Goal: Task Accomplishment & Management: Complete application form

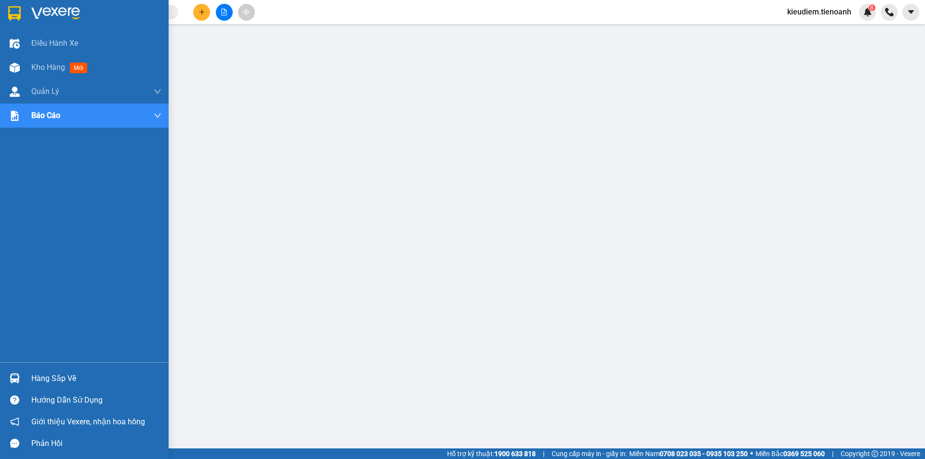
click at [33, 9] on img at bounding box center [55, 13] width 49 height 14
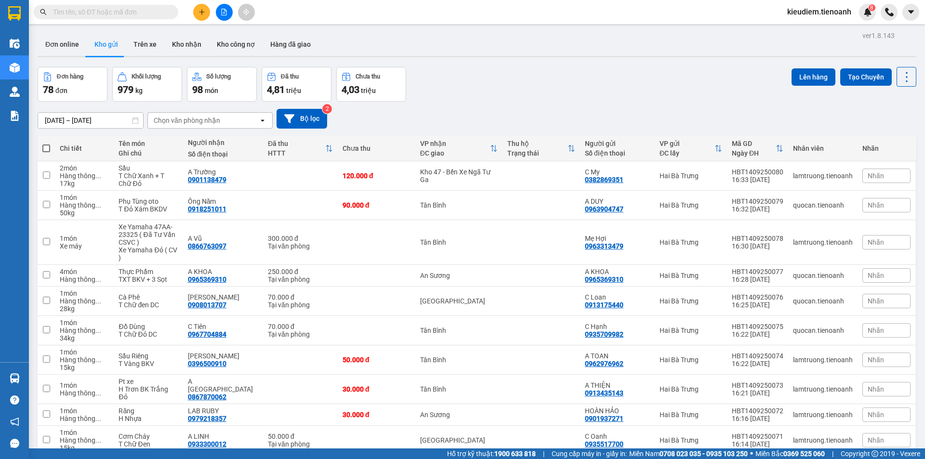
click at [128, 10] on input "text" at bounding box center [110, 12] width 114 height 11
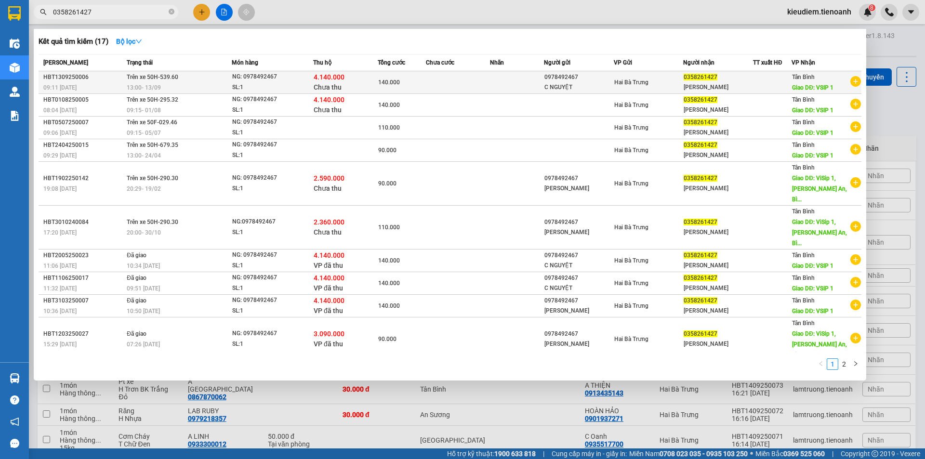
type input "0358261427"
click at [414, 84] on div "140.000" at bounding box center [401, 82] width 47 height 11
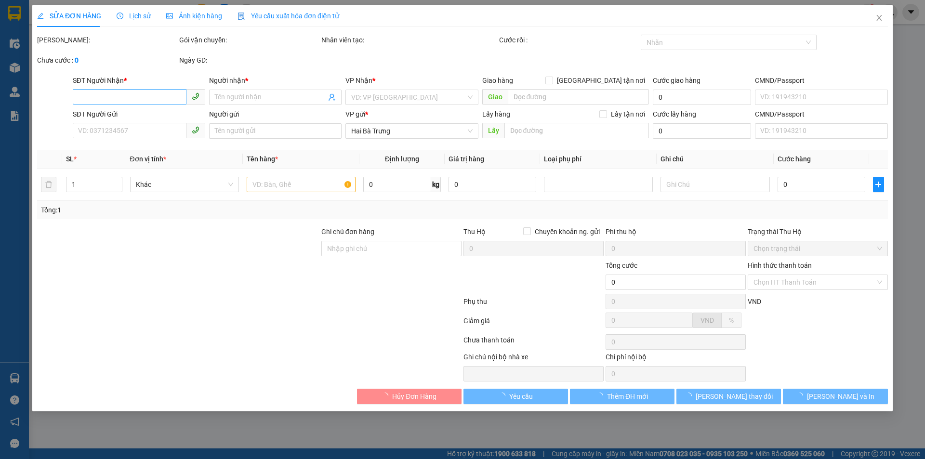
type input "0358261427"
type input "C Lưu"
type input "VSIP 1"
type input "0978492467"
type input "C NGUYỆT"
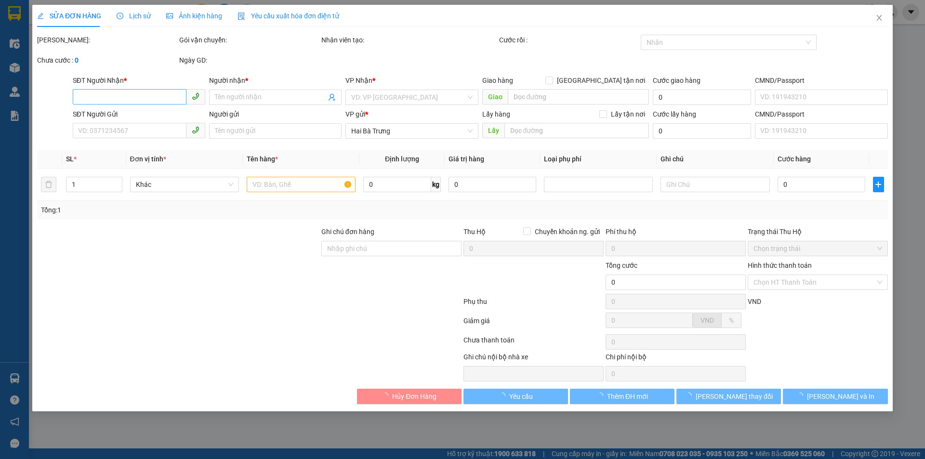
type input "TH CR/Hàng người quen anh Hải"
type input "140.000"
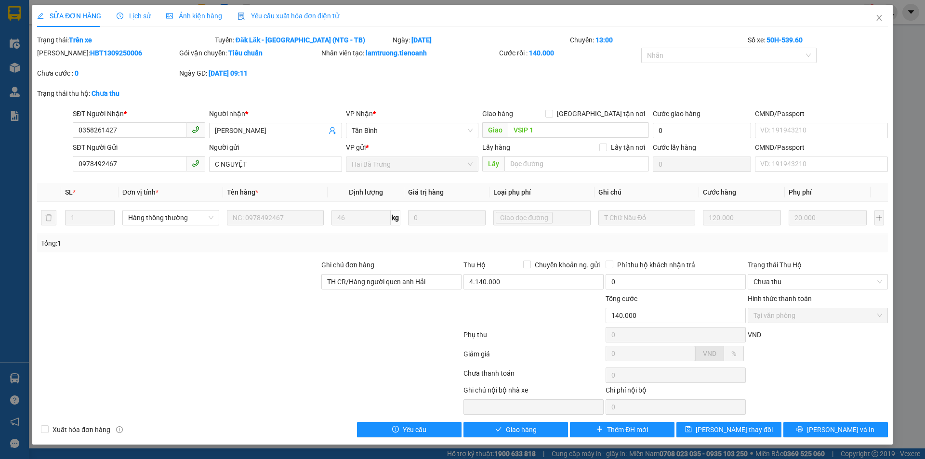
click at [137, 12] on span "Lịch sử" at bounding box center [134, 16] width 34 height 8
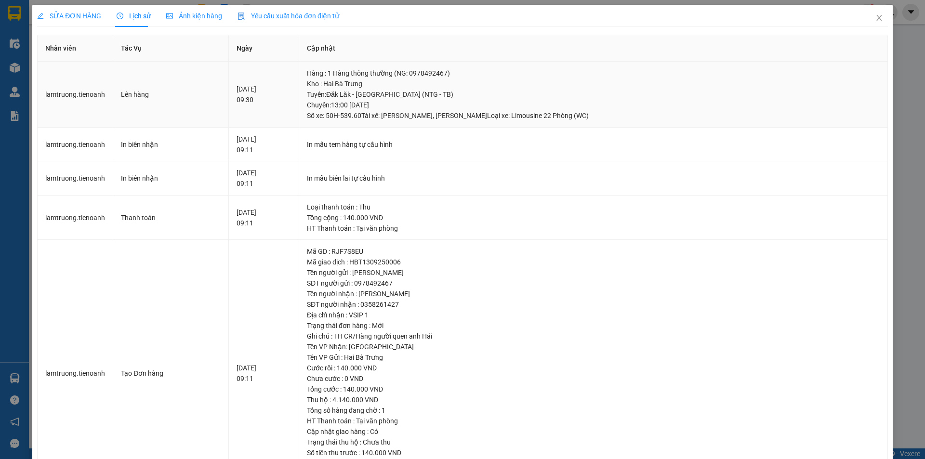
click at [373, 117] on div "Tuyến : Đăk Lăk - Sài Gòn (NTG - TB) Chuyến: 13:00 ngày 13-09-2025 Số xe: 50H-5…" at bounding box center [593, 105] width 573 height 32
click at [423, 115] on div "Tuyến : Đăk Lăk - Sài Gòn (NTG - TB) Chuyến: 13:00 ngày 13-09-2025 Số xe: 50H-5…" at bounding box center [593, 105] width 573 height 32
drag, startPoint x: 407, startPoint y: 116, endPoint x: 502, endPoint y: 126, distance: 95.0
click at [502, 126] on td "Hàng : 1 Hàng thông thường (NG: 0978492467) Kho : Hai Bà Trưng Tuyến : Đăk Lăk …" at bounding box center [593, 95] width 589 height 66
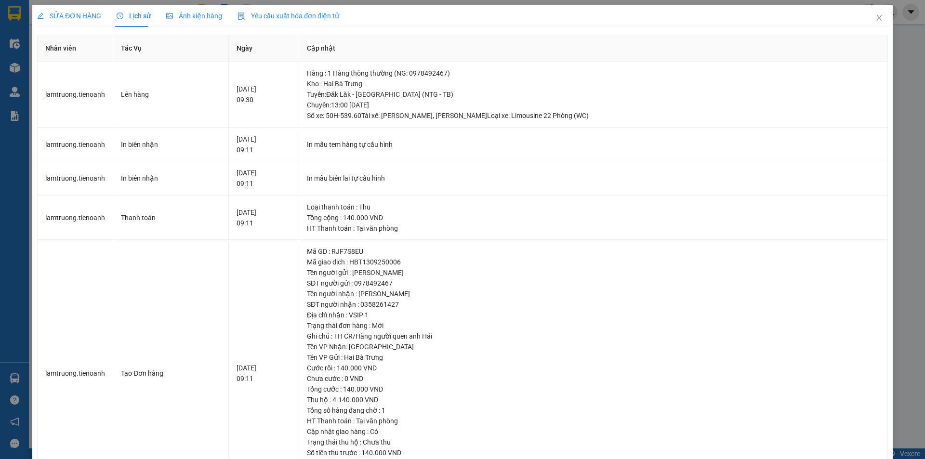
click at [57, 12] on span "SỬA ĐƠN HÀNG" at bounding box center [69, 16] width 64 height 8
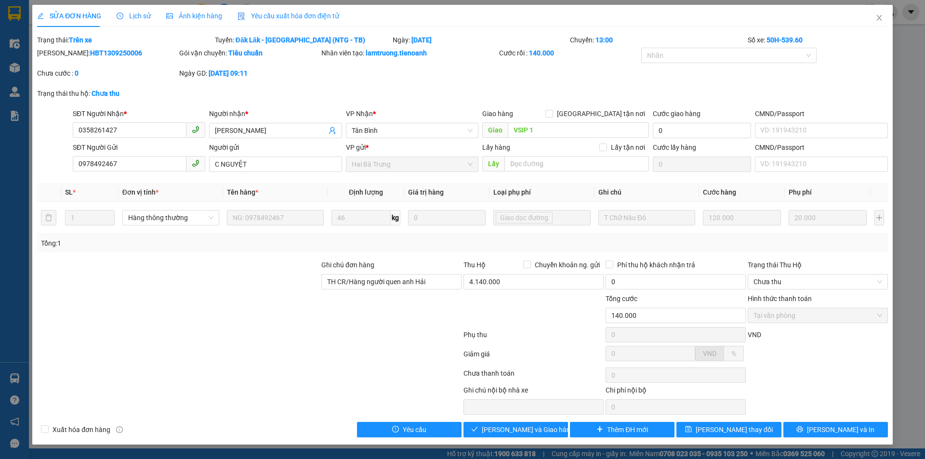
click at [245, 370] on div at bounding box center [249, 375] width 427 height 19
click at [135, 19] on span "Lịch sử" at bounding box center [134, 16] width 34 height 8
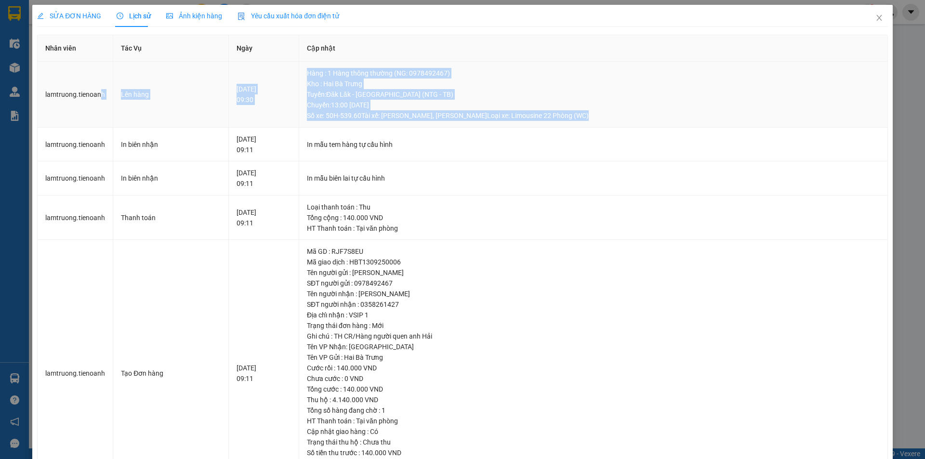
drag, startPoint x: 101, startPoint y: 95, endPoint x: 618, endPoint y: 114, distance: 518.0
click at [618, 114] on tr "lamtruong.tienoanh Lên hàng 13-09-2025 09:30 Hàng : 1 Hàng thông thường (NG: 09…" at bounding box center [463, 95] width 851 height 66
click at [618, 114] on div "Tuyến : Đăk Lăk - Sài Gòn (NTG - TB) Chuyến: 13:00 ngày 13-09-2025 Số xe: 50H-5…" at bounding box center [593, 105] width 573 height 32
drag, startPoint x: 618, startPoint y: 114, endPoint x: 59, endPoint y: 92, distance: 560.0
click at [59, 92] on tr "lamtruong.tienoanh Lên hàng 13-09-2025 09:30 Hàng : 1 Hàng thông thường (NG: 09…" at bounding box center [463, 95] width 851 height 66
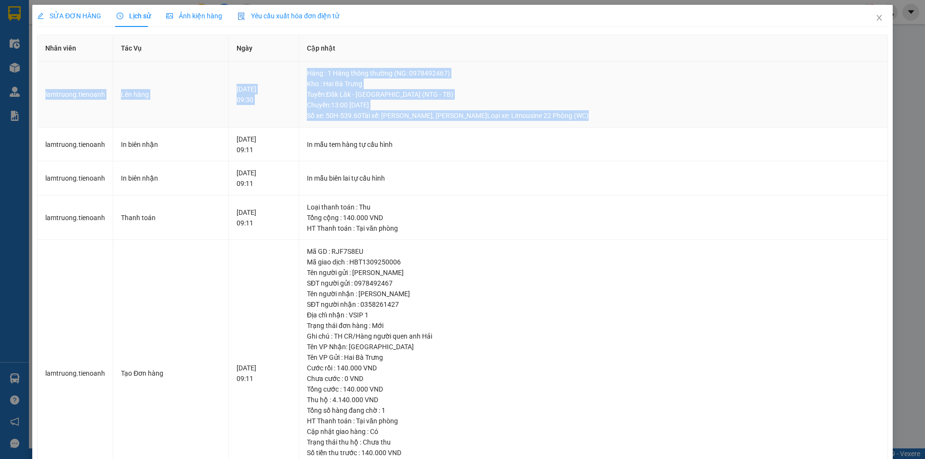
click at [200, 82] on td "Lên hàng" at bounding box center [170, 95] width 115 height 66
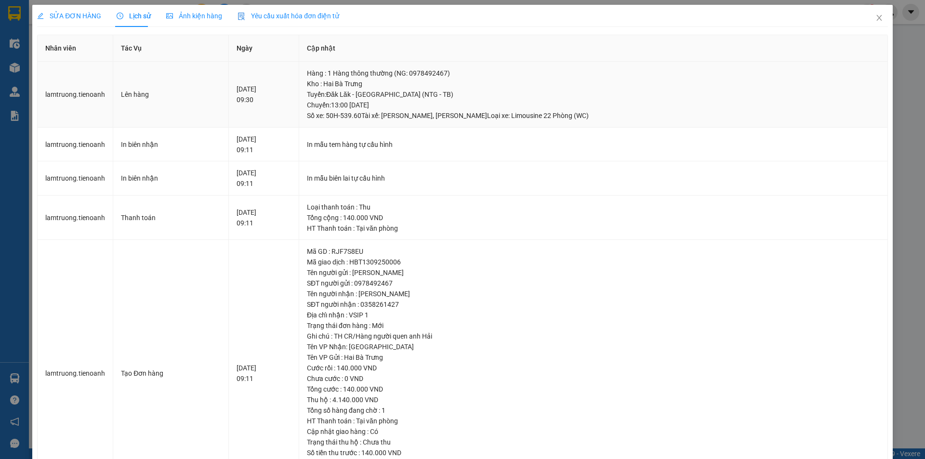
click at [401, 102] on div "Tuyến : Đăk Lăk - Sài Gòn (NTG - TB) Chuyến: 13:00 ngày 13-09-2025 Số xe: 50H-5…" at bounding box center [593, 105] width 573 height 32
click at [373, 105] on div "Tuyến : Đăk Lăk - Sài Gòn (NTG - TB) Chuyến: 13:00 ngày 13-09-2025 Số xe: 50H-5…" at bounding box center [593, 105] width 573 height 32
drag, startPoint x: 358, startPoint y: 106, endPoint x: 451, endPoint y: 106, distance: 93.0
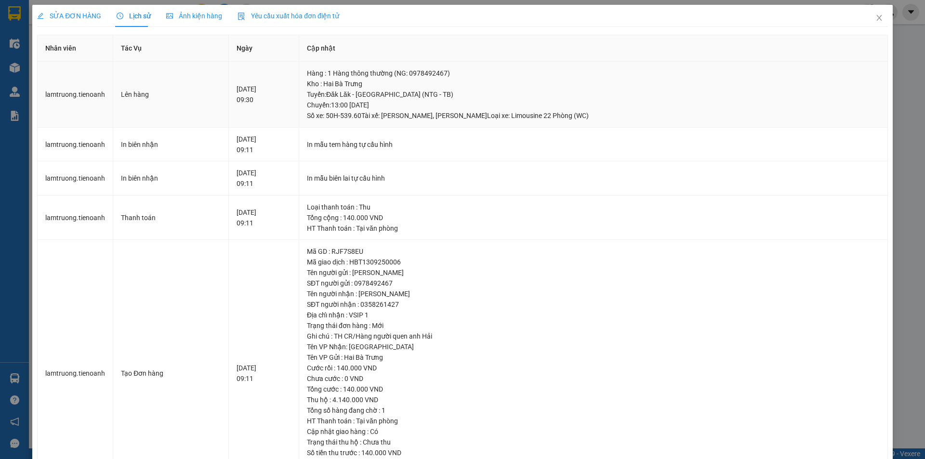
click at [451, 106] on div "Tuyến : Đăk Lăk - Sài Gòn (NTG - TB) Chuyến: 13:00 ngày 13-09-2025 Số xe: 50H-5…" at bounding box center [593, 105] width 573 height 32
click at [365, 111] on div "Tuyến : Đăk Lăk - Sài Gòn (NTG - TB) Chuyến: 13:00 ngày 13-09-2025 Số xe: 50H-5…" at bounding box center [593, 105] width 573 height 32
click at [876, 19] on icon "close" at bounding box center [880, 18] width 8 height 8
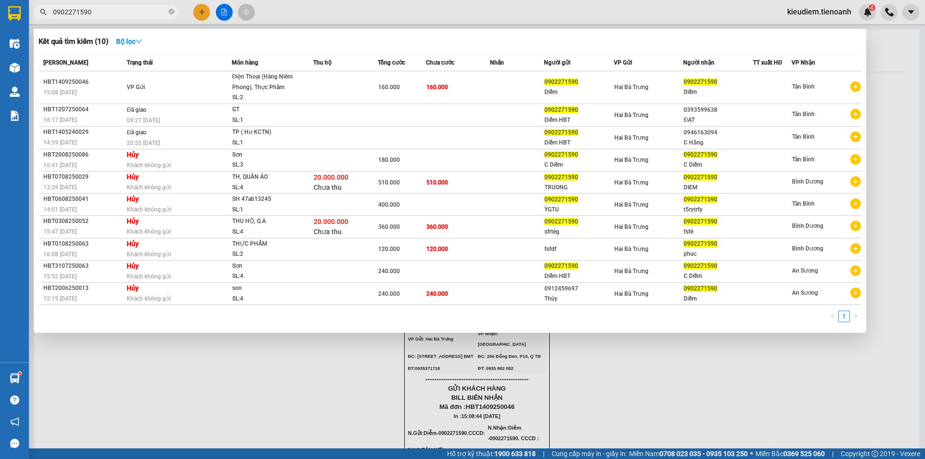
click at [104, 10] on input "0902271590" at bounding box center [110, 12] width 114 height 11
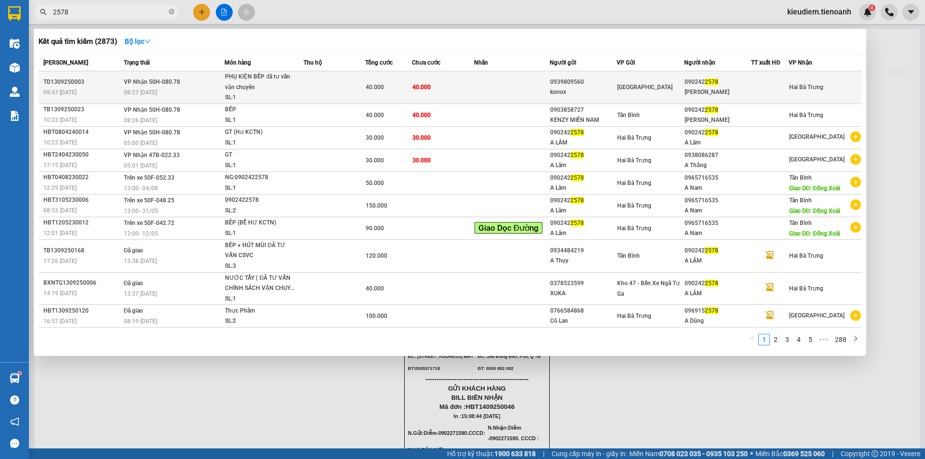
type input "2578"
click at [476, 89] on td at bounding box center [512, 87] width 76 height 33
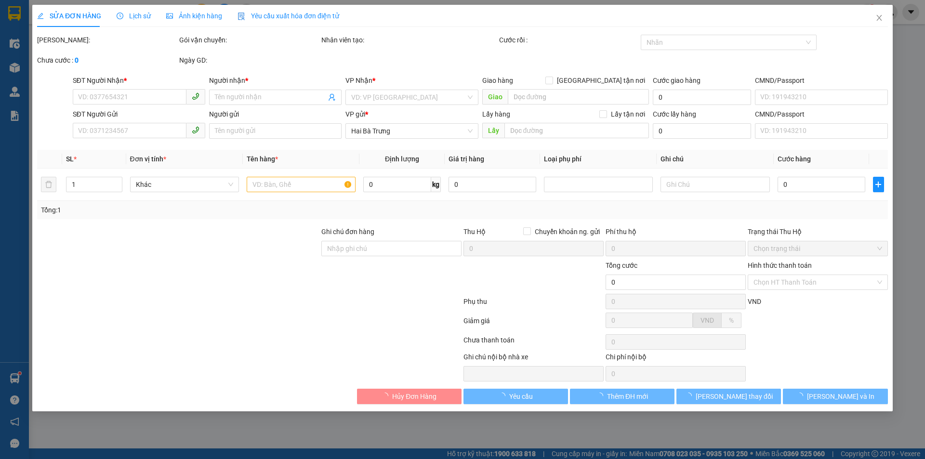
type input "0902422578"
type input "[PERSON_NAME]"
type input "0939809560"
type input "konox"
type input "40.000"
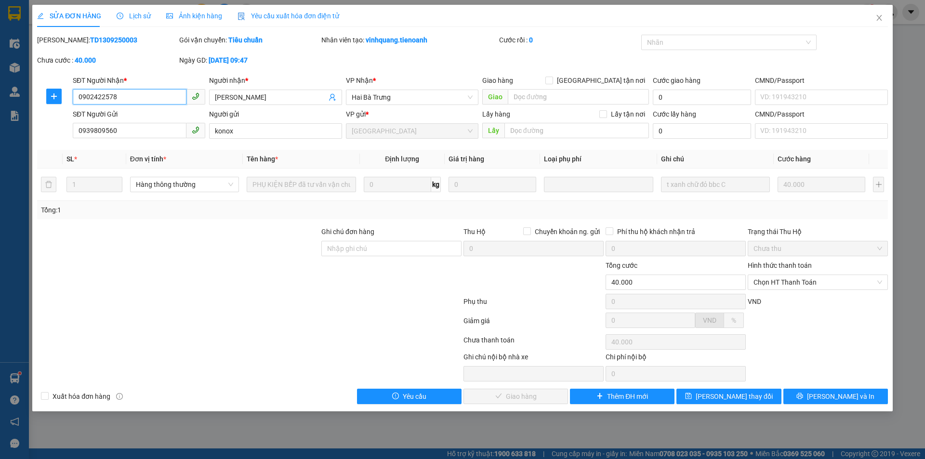
click at [808, 286] on span "Chọn HT Thanh Toán" at bounding box center [818, 282] width 129 height 14
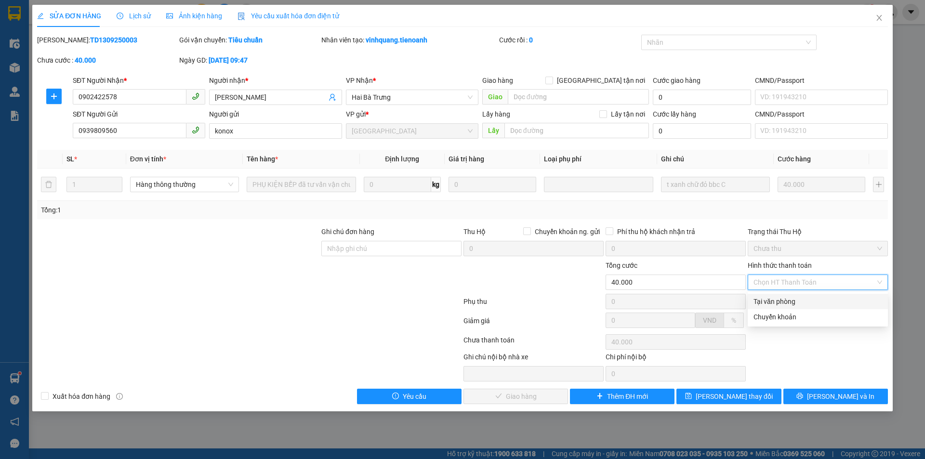
click at [800, 298] on div "Tại văn phòng" at bounding box center [818, 301] width 129 height 11
type input "0"
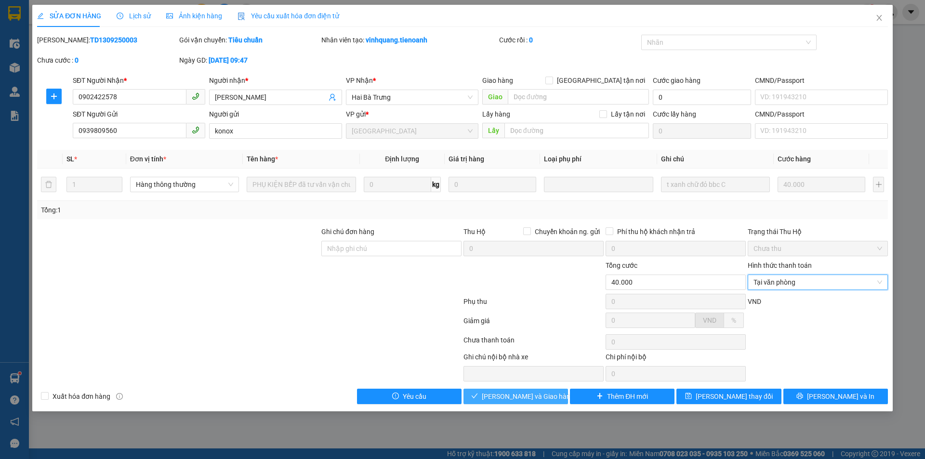
click at [545, 393] on span "[PERSON_NAME] và Giao hàng" at bounding box center [528, 396] width 93 height 11
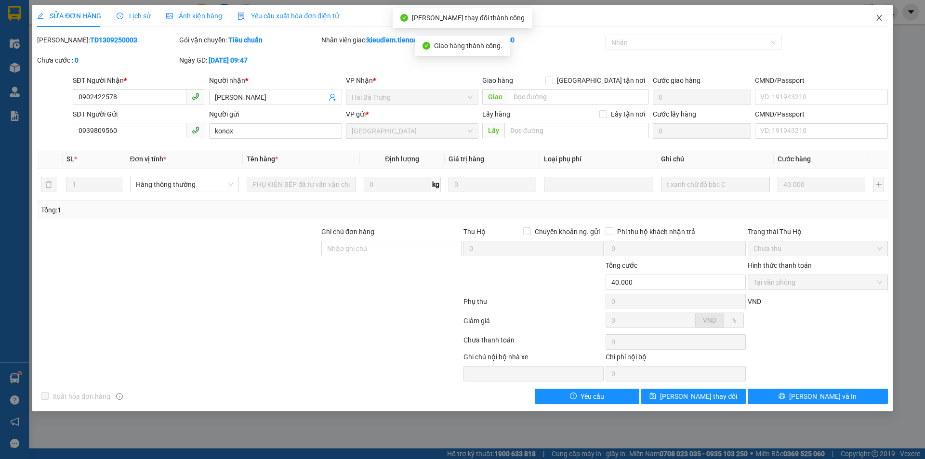
click at [880, 13] on span "Close" at bounding box center [879, 18] width 27 height 27
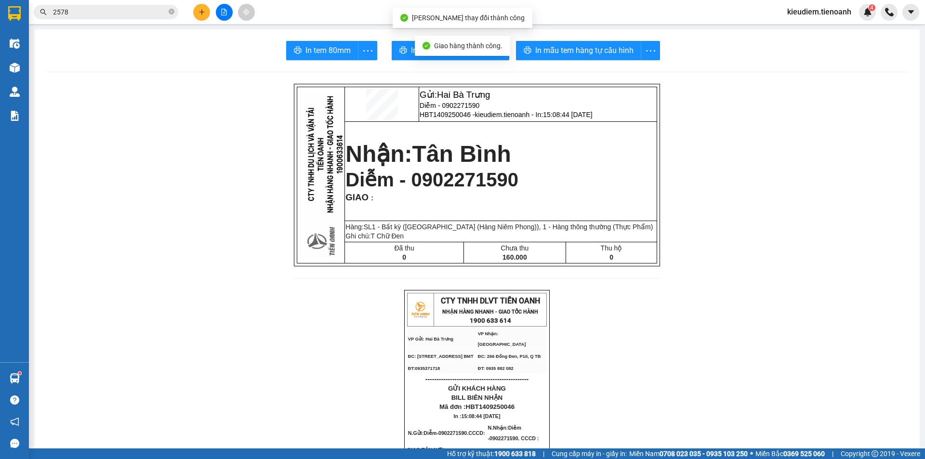
click at [112, 12] on input "2578" at bounding box center [110, 12] width 114 height 11
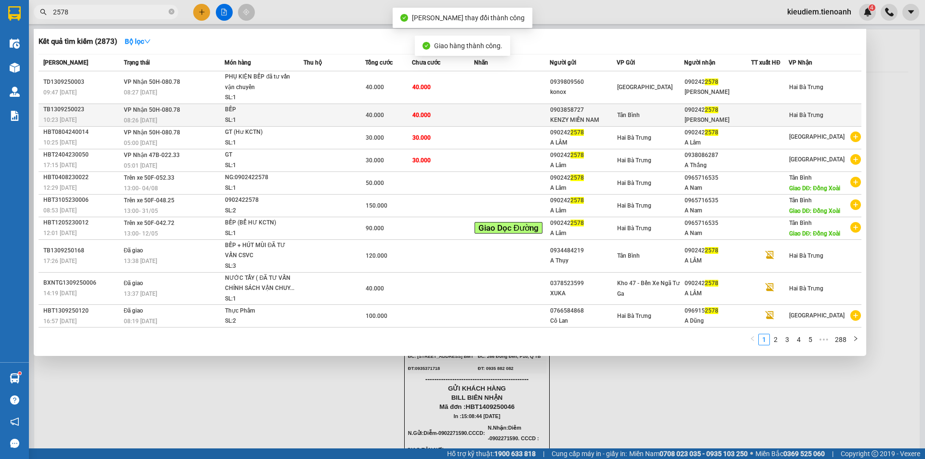
click at [383, 116] on span "40.000" at bounding box center [375, 115] width 18 height 7
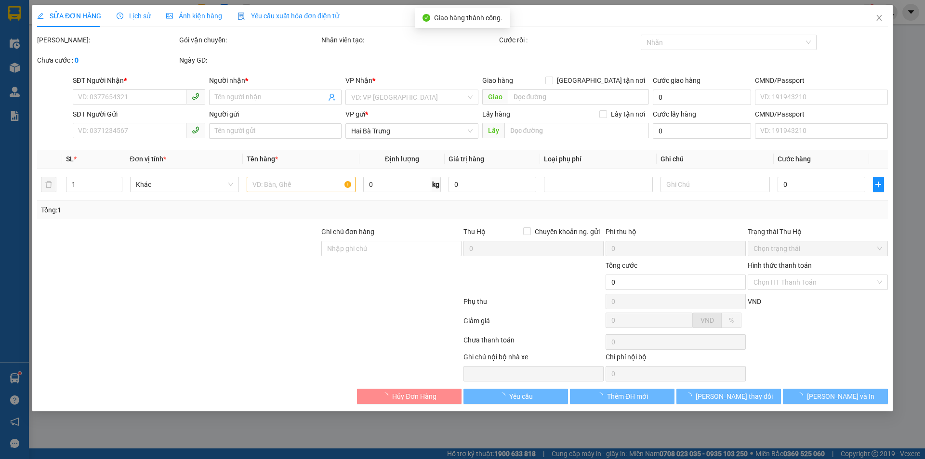
type input "0902422578"
type input "[PERSON_NAME]"
type input "0903858727"
type input "KENZY MIỀN NAM"
type input "40.000"
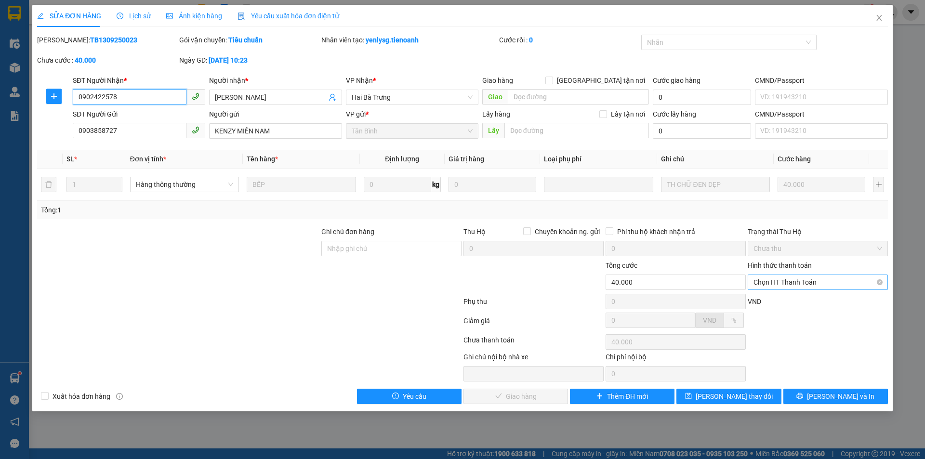
click at [793, 283] on span "Chọn HT Thanh Toán" at bounding box center [818, 282] width 129 height 14
click at [786, 299] on div "Tại văn phòng" at bounding box center [818, 301] width 129 height 11
type input "0"
click at [506, 400] on span "[PERSON_NAME] và Giao hàng" at bounding box center [528, 396] width 93 height 11
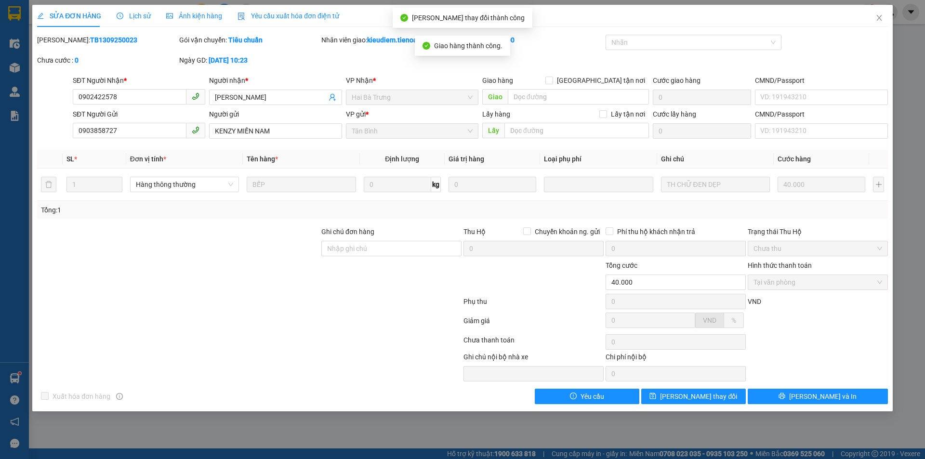
click at [575, 343] on div "Chưa thanh toán" at bounding box center [534, 343] width 142 height 17
click at [883, 19] on span "Close" at bounding box center [879, 18] width 27 height 27
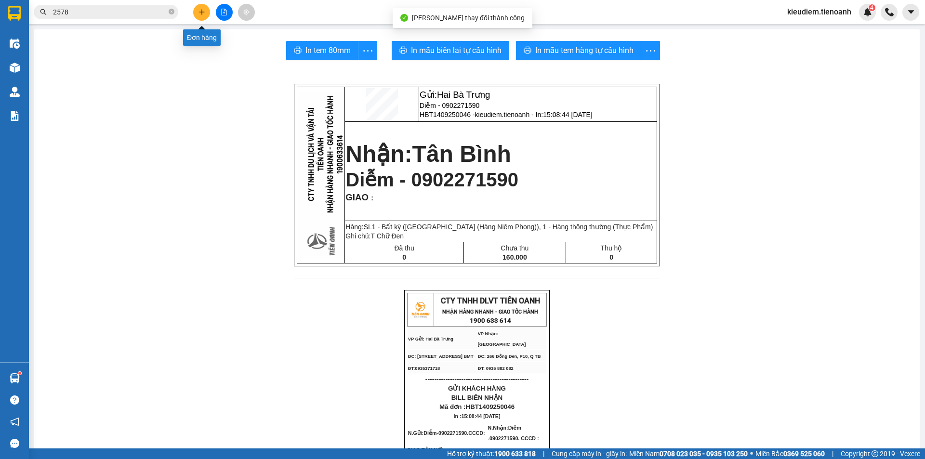
click at [142, 13] on input "2578" at bounding box center [110, 12] width 114 height 11
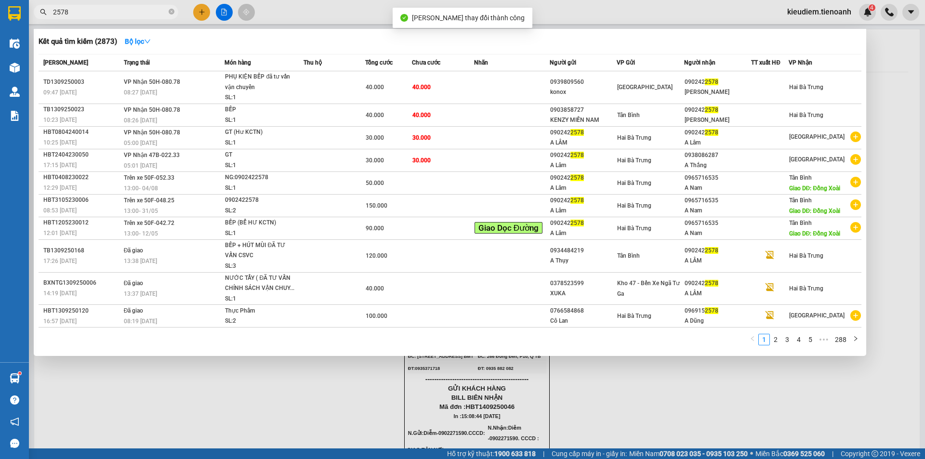
click at [142, 13] on input "2578" at bounding box center [110, 12] width 114 height 11
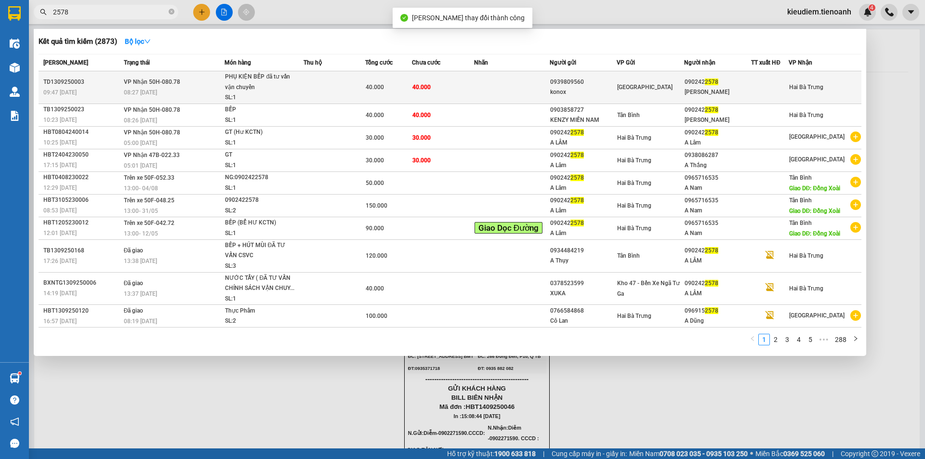
click at [374, 74] on td "40.000" at bounding box center [388, 87] width 47 height 33
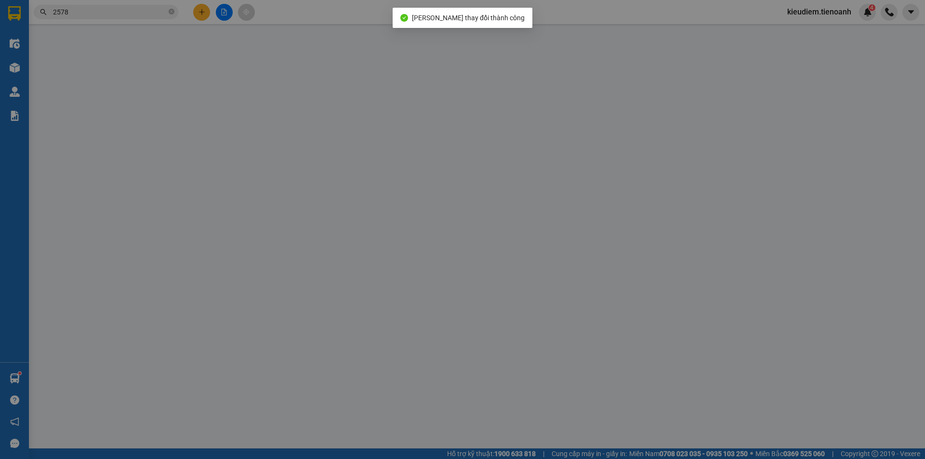
type input "0902422578"
type input "[PERSON_NAME]"
type input "0939809560"
type input "konox"
type input "40.000"
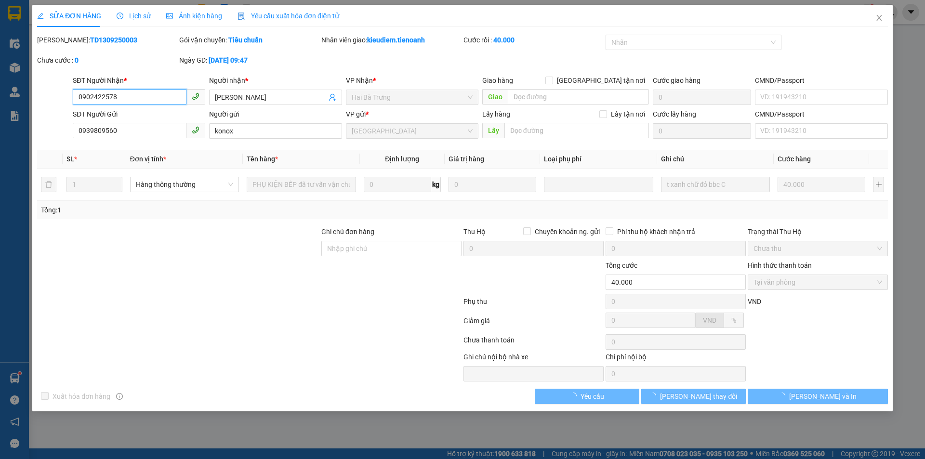
click at [138, 94] on input "0902422578" at bounding box center [130, 96] width 114 height 15
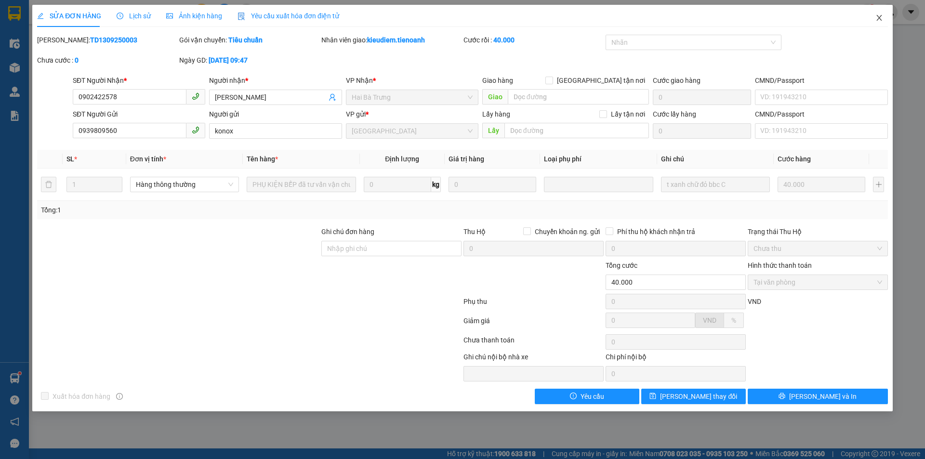
click at [881, 18] on icon "close" at bounding box center [880, 18] width 8 height 8
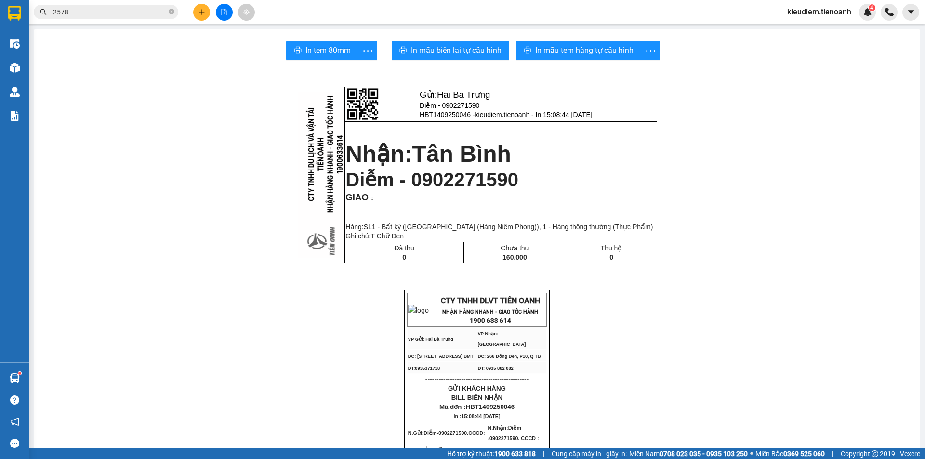
click at [147, 13] on input "2578" at bounding box center [110, 12] width 114 height 11
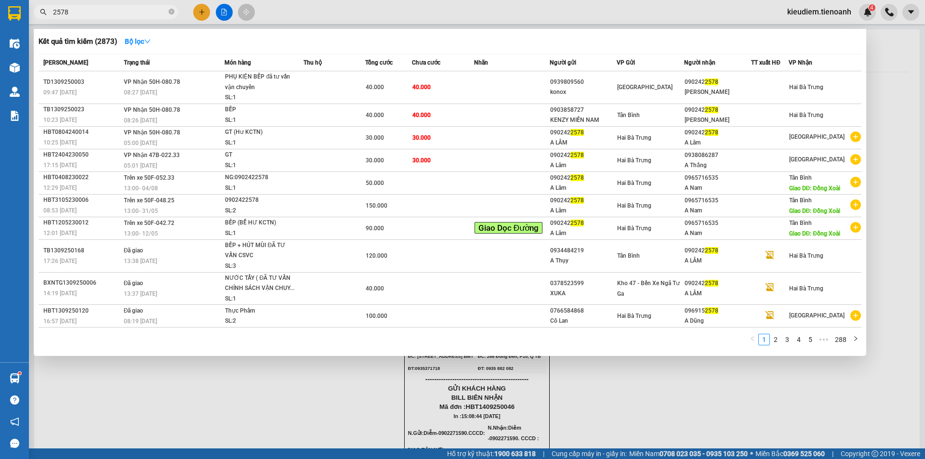
click at [147, 13] on input "2578" at bounding box center [110, 12] width 114 height 11
paste input "090242"
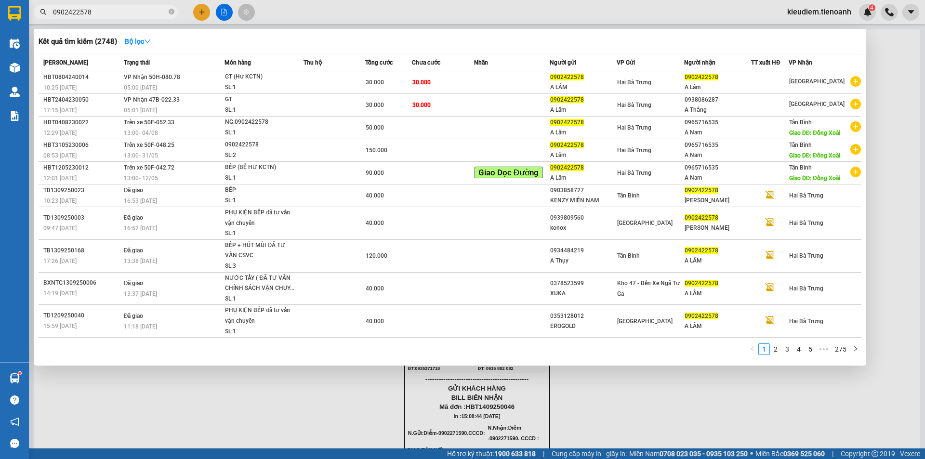
click at [416, 39] on div "Kết quả tìm kiếm ( 2748 ) Bộ lọc" at bounding box center [450, 41] width 823 height 15
click at [878, 47] on div at bounding box center [462, 229] width 925 height 459
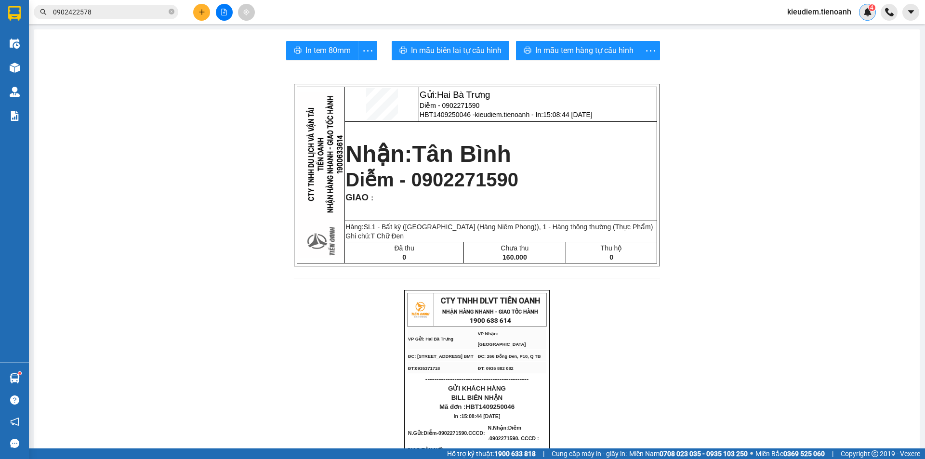
click at [869, 9] on sup "4" at bounding box center [872, 7] width 7 height 7
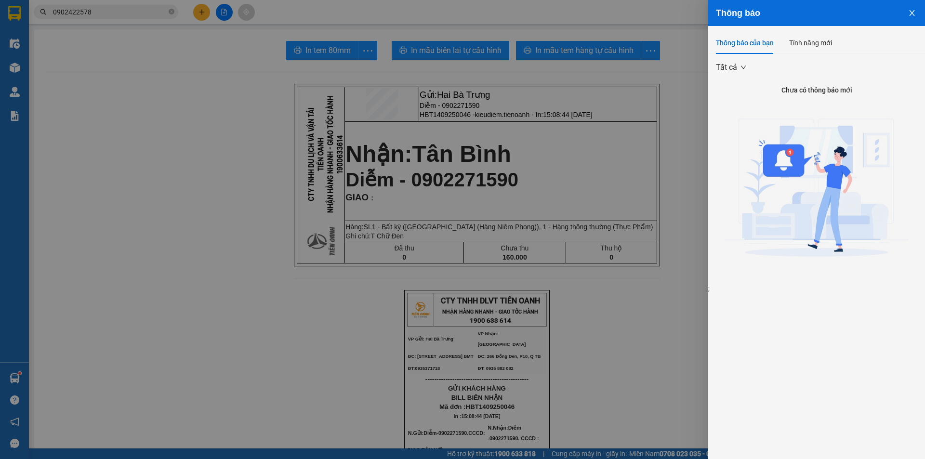
click at [907, 9] on button "Close" at bounding box center [912, 12] width 26 height 25
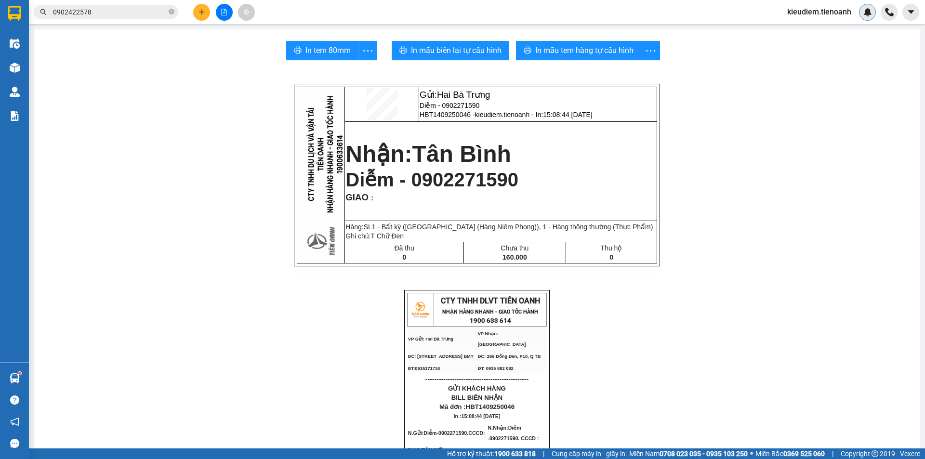
click at [430, 188] on span "Diễm - 0902271590" at bounding box center [432, 179] width 173 height 21
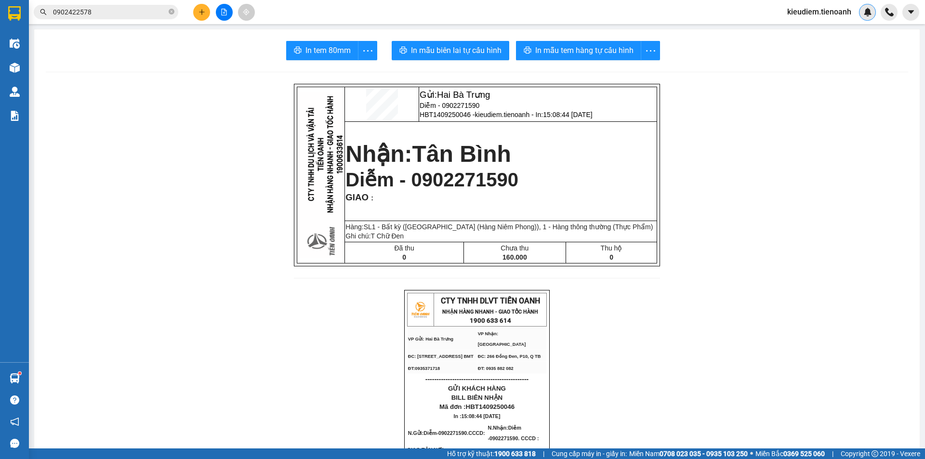
click at [484, 160] on span "Tân Bình" at bounding box center [462, 154] width 99 height 26
click at [483, 183] on span "Diễm - 0902271590" at bounding box center [432, 179] width 173 height 21
copy span "0902271590"
click at [96, 10] on input "0902422578" at bounding box center [110, 12] width 114 height 11
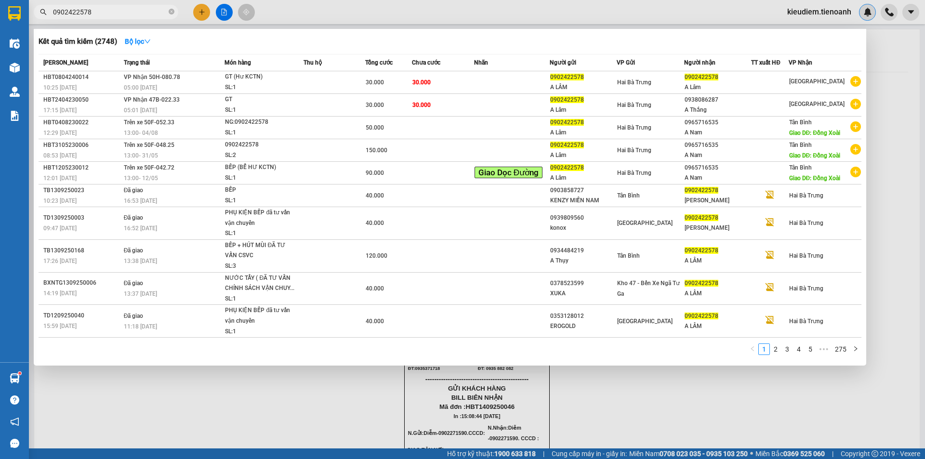
click at [96, 10] on input "0902422578" at bounding box center [110, 12] width 114 height 11
paste input "271590"
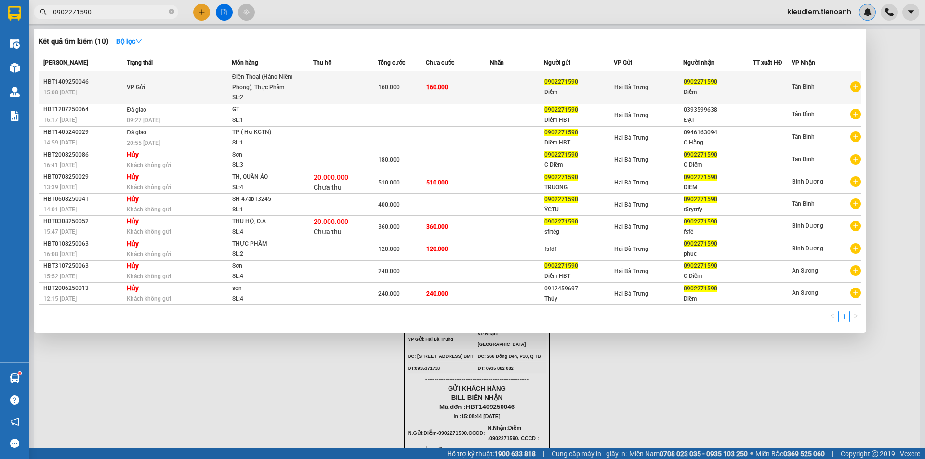
type input "0902271590"
click at [305, 92] on span "Điện Thoại (Hàng Niêm Phong), Thực Phẩm SL: 2" at bounding box center [272, 87] width 80 height 31
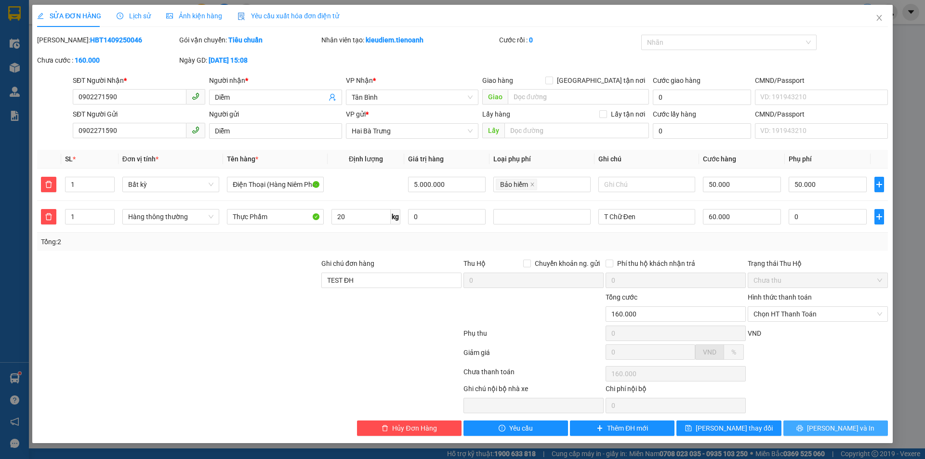
click at [821, 425] on button "[PERSON_NAME] và In" at bounding box center [836, 428] width 105 height 15
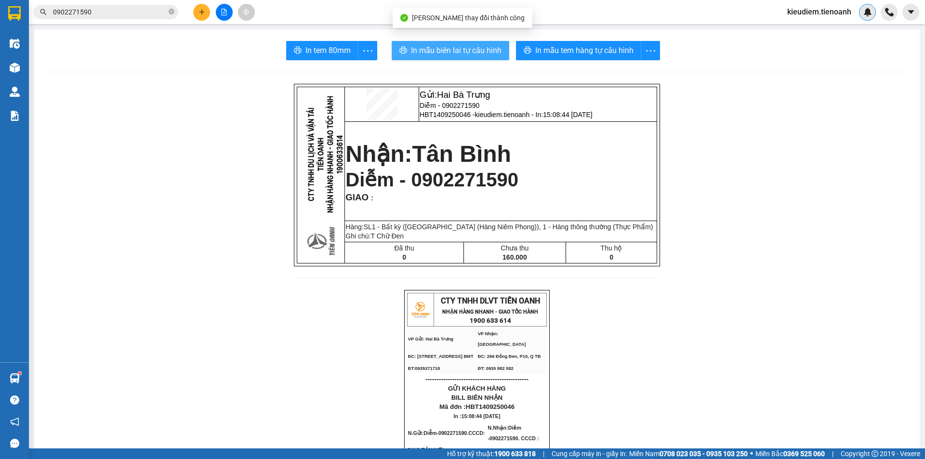
click at [438, 55] on span "In mẫu biên lai tự cấu hình" at bounding box center [456, 50] width 91 height 12
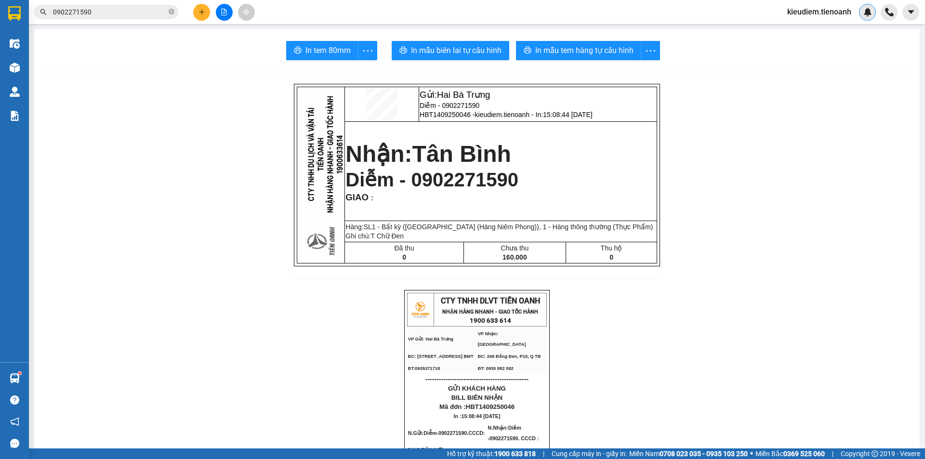
click at [570, 231] on p "Hàng:SL 1 - Bất kỳ ([GEOGRAPHIC_DATA] (Hàng Niêm Phong)), 1 - Hàng thông thường…" at bounding box center [501, 227] width 311 height 8
click at [464, 229] on span "1 - Bất kỳ ([GEOGRAPHIC_DATA] (Hàng Niêm Phong)), 1 - Hàng thông thường (Thực P…" at bounding box center [512, 227] width 281 height 8
drag, startPoint x: 384, startPoint y: 228, endPoint x: 416, endPoint y: 237, distance: 33.4
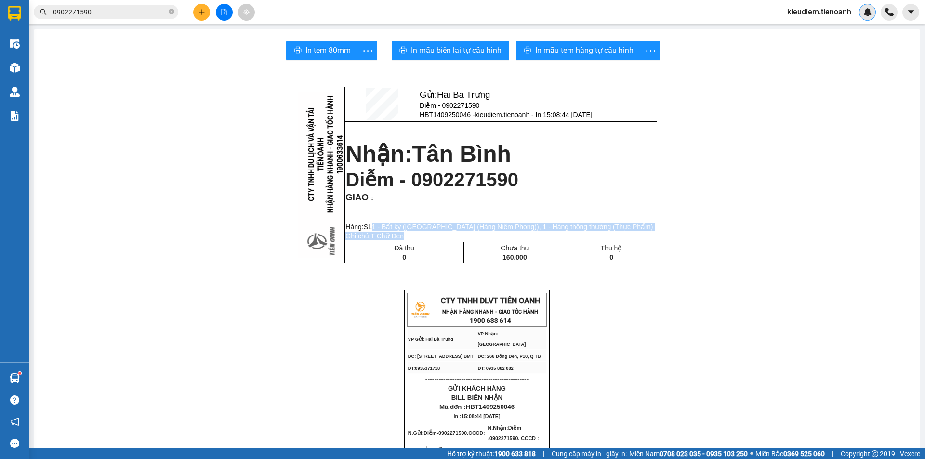
click at [416, 237] on td "Hàng:SL 1 - Bất kỳ ([GEOGRAPHIC_DATA] (Hàng Niêm Phong)), 1 - Hàng thông thường…" at bounding box center [501, 231] width 312 height 21
click at [416, 237] on p "Ghi chú: T Chữ Đen" at bounding box center [501, 236] width 311 height 8
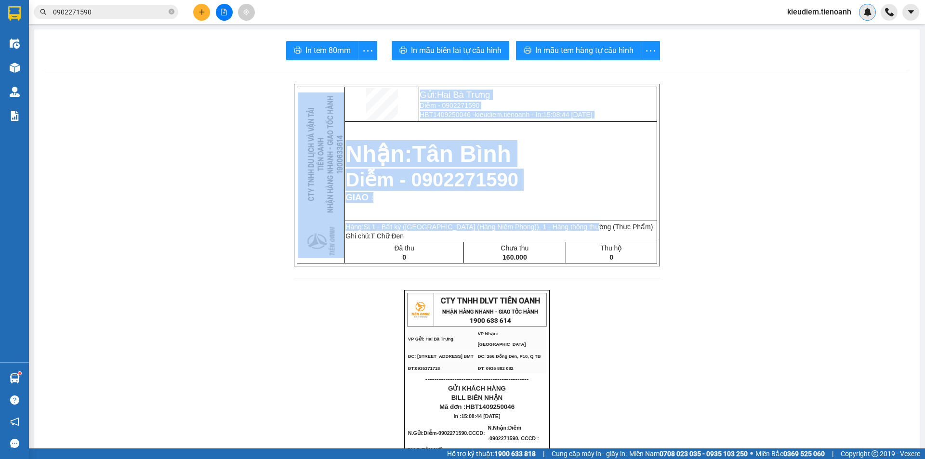
drag, startPoint x: 598, startPoint y: 231, endPoint x: 642, endPoint y: 232, distance: 44.8
click at [329, 53] on span "In tem 80mm" at bounding box center [328, 50] width 45 height 12
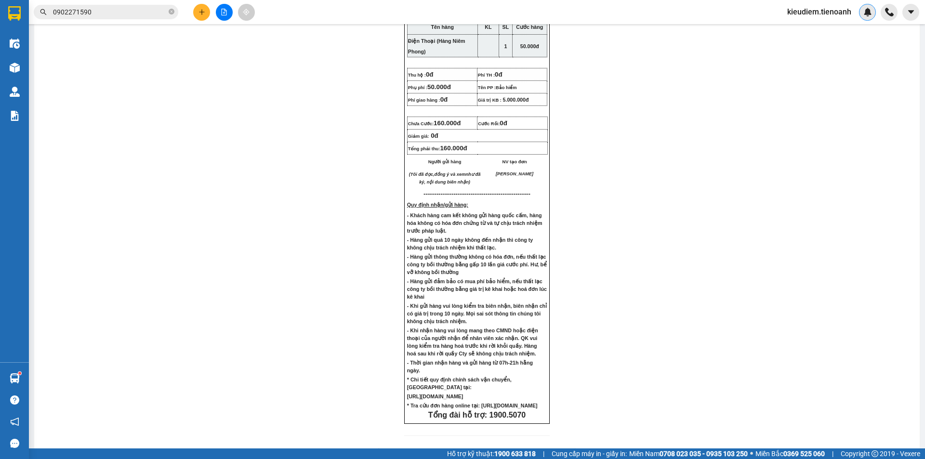
scroll to position [646, 0]
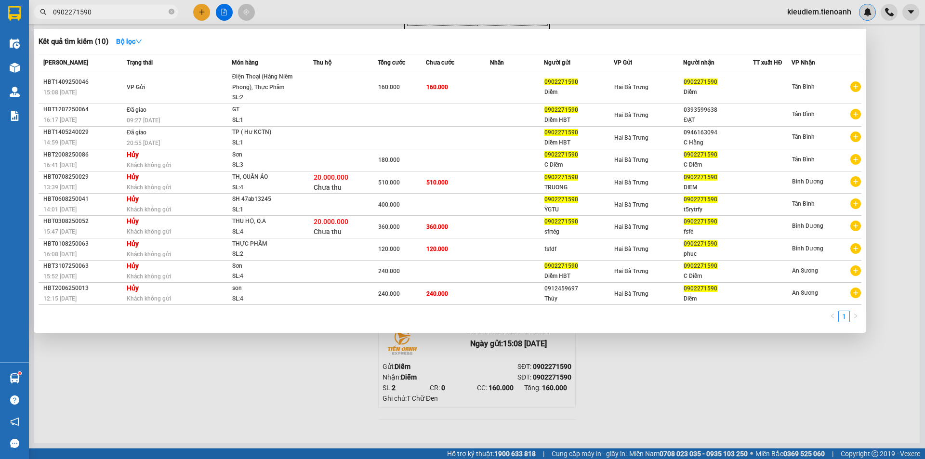
click at [134, 11] on input "0902271590" at bounding box center [110, 12] width 114 height 11
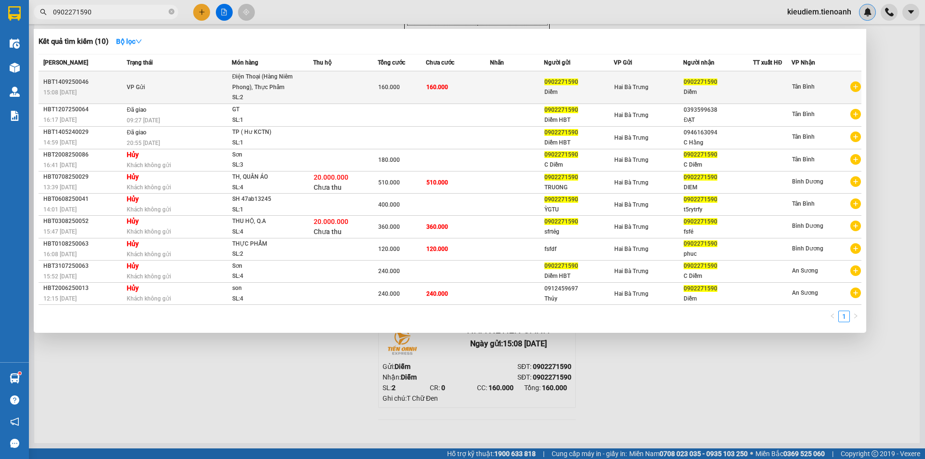
click at [179, 80] on td "VP Gửi" at bounding box center [177, 87] width 107 height 33
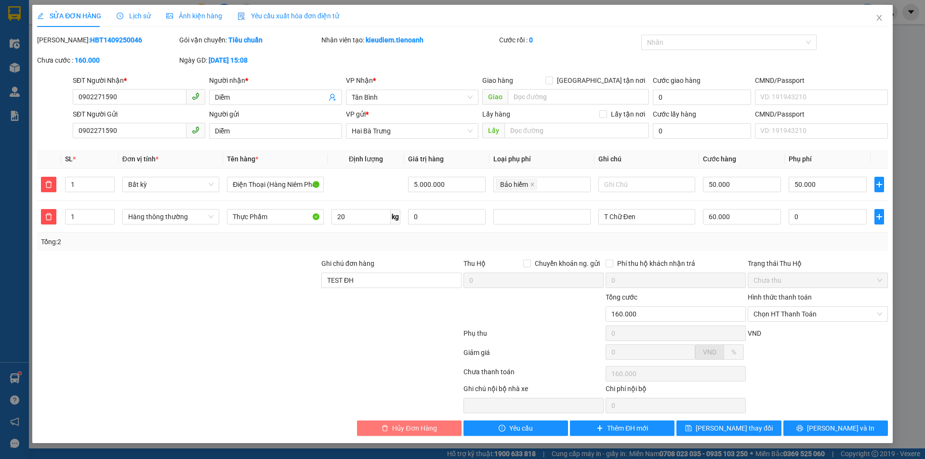
click at [416, 430] on span "Hủy Đơn Hàng" at bounding box center [414, 428] width 44 height 11
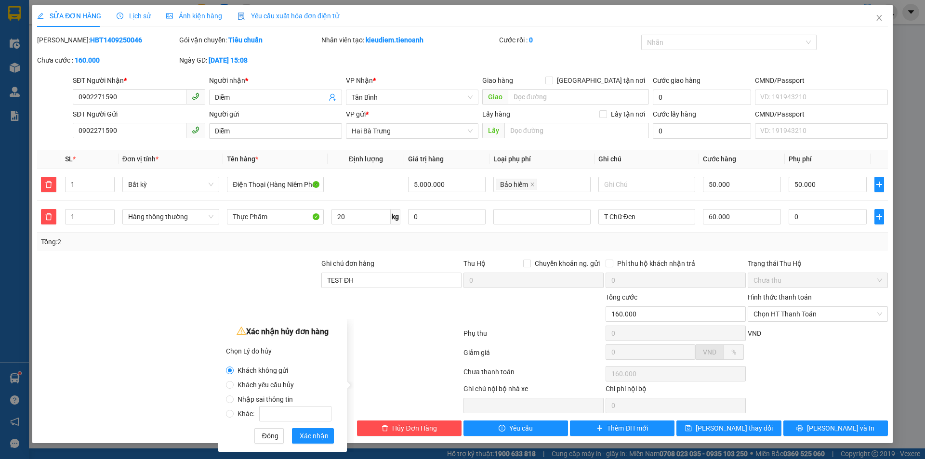
click at [286, 403] on label "Khác:" at bounding box center [280, 409] width 109 height 14
click at [234, 410] on input "Khác:" at bounding box center [230, 414] width 8 height 8
radio input "true"
radio input "false"
click at [281, 421] on input "Khác:" at bounding box center [295, 413] width 72 height 15
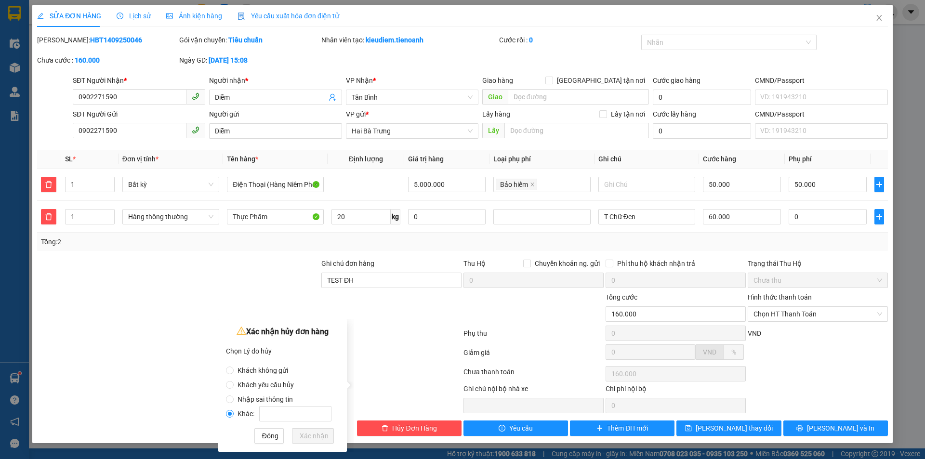
click at [263, 397] on span "Nhập sai thông tin" at bounding box center [265, 400] width 63 height 8
click at [234, 397] on input "Nhập sai thông tin" at bounding box center [230, 400] width 8 height 8
radio input "true"
radio input "false"
click at [278, 381] on span "Khách yêu cầu hủy" at bounding box center [266, 385] width 64 height 8
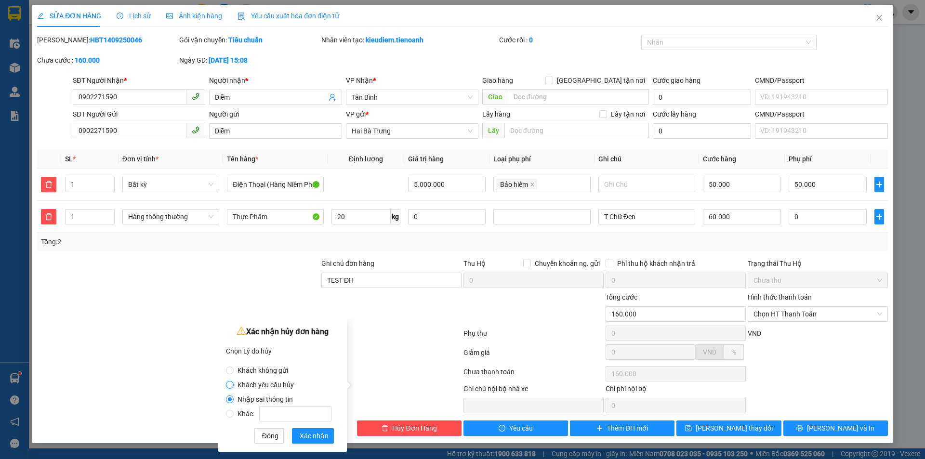
click at [234, 381] on input "Khách yêu cầu hủy" at bounding box center [230, 385] width 8 height 8
radio input "true"
radio input "false"
click at [274, 373] on label "Khách yêu cầu hủy" at bounding box center [280, 380] width 109 height 14
click at [234, 381] on input "Khách yêu cầu hủy" at bounding box center [230, 385] width 8 height 8
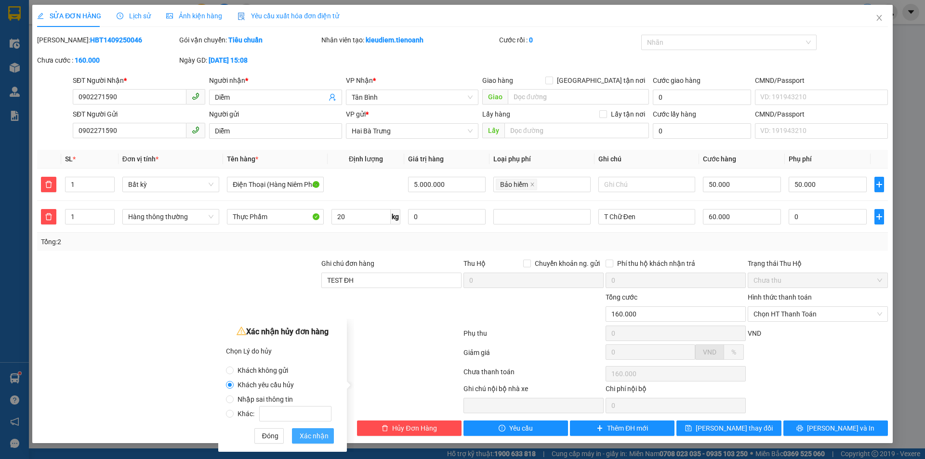
click at [322, 439] on span "Xác nhận" at bounding box center [314, 436] width 29 height 11
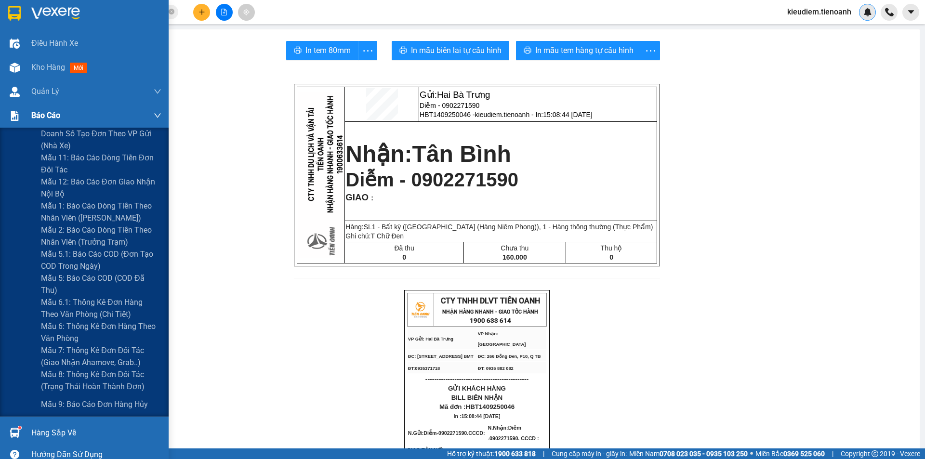
click at [23, 115] on div at bounding box center [14, 115] width 17 height 17
